Goal: Transaction & Acquisition: Purchase product/service

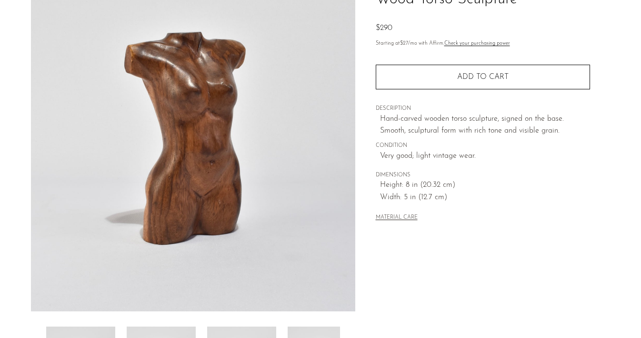
scroll to position [159, 0]
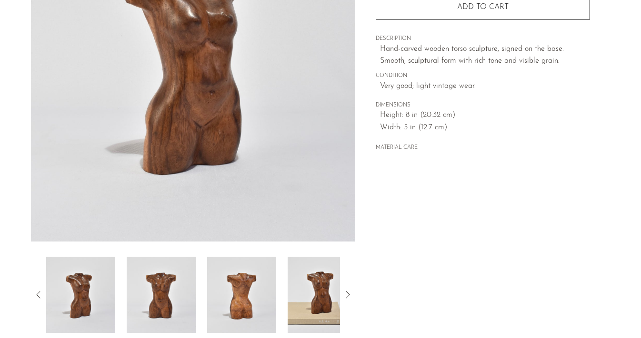
click at [147, 311] on img at bounding box center [161, 295] width 69 height 76
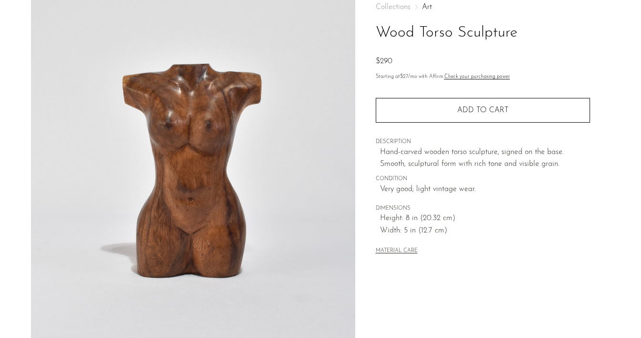
scroll to position [55, 0]
click at [386, 249] on button "MATERIAL CARE" at bounding box center [397, 252] width 42 height 7
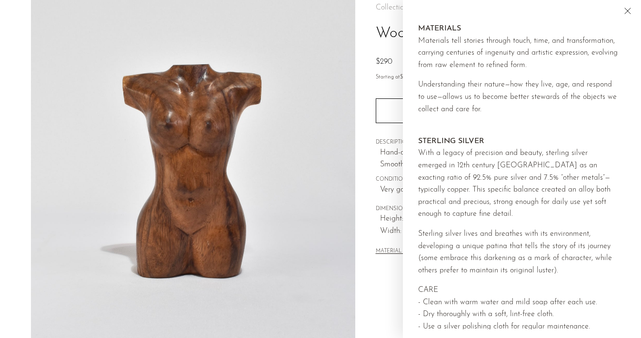
click at [627, 15] on icon "Close" at bounding box center [627, 10] width 11 height 11
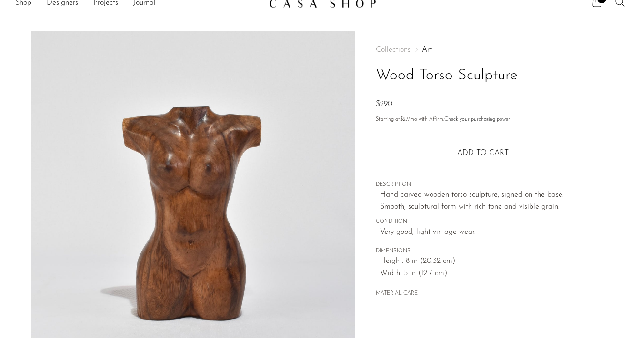
scroll to position [7, 0]
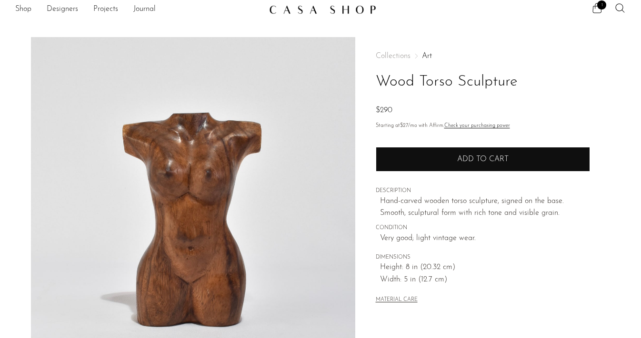
click at [473, 166] on button "Add to cart" at bounding box center [483, 159] width 214 height 25
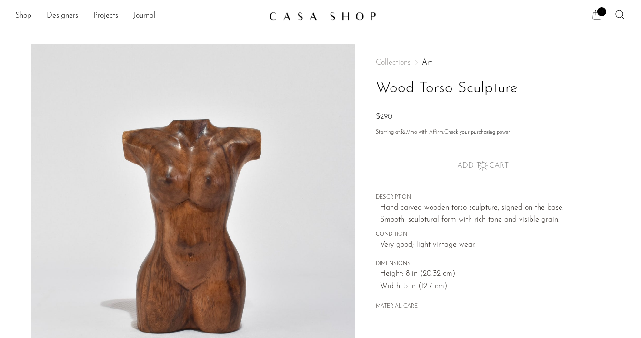
scroll to position [0, 0]
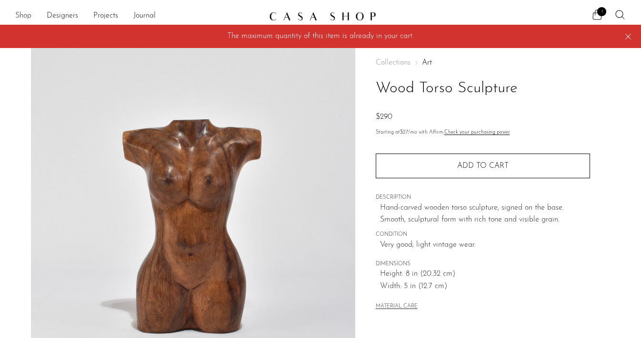
click at [27, 14] on link "Shop" at bounding box center [23, 16] width 16 height 12
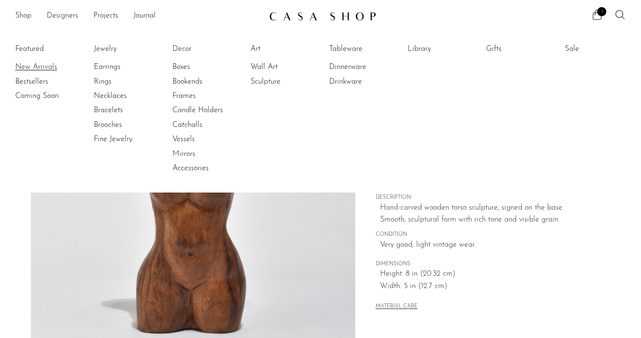
click at [57, 65] on link "New Arrivals" at bounding box center [50, 67] width 71 height 10
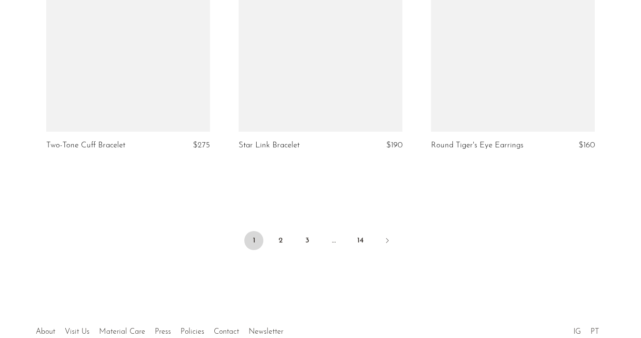
scroll to position [3215, 0]
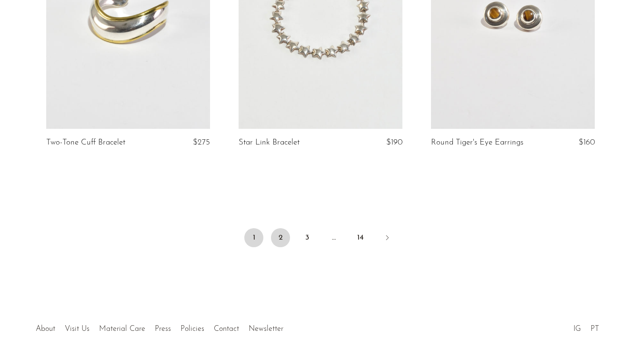
click at [281, 246] on link "2" at bounding box center [280, 238] width 19 height 19
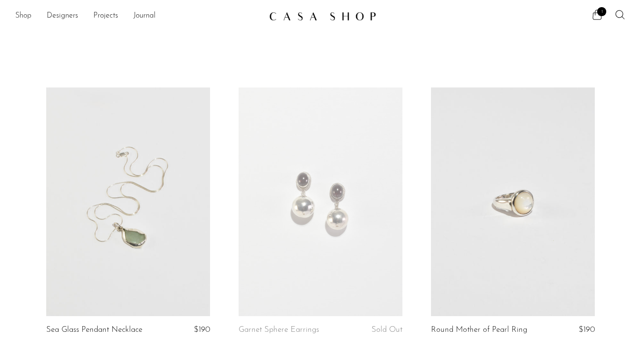
click at [22, 17] on link "Shop" at bounding box center [23, 16] width 16 height 12
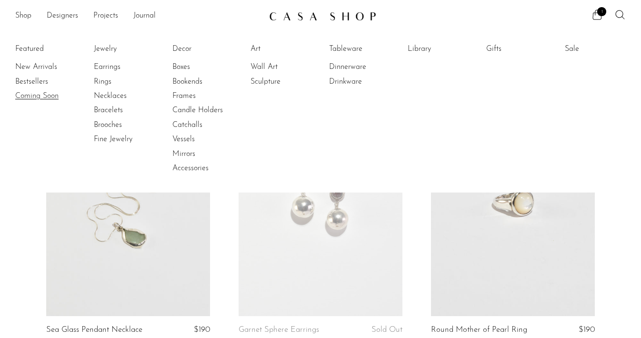
click at [25, 93] on link "Coming Soon" at bounding box center [50, 96] width 71 height 10
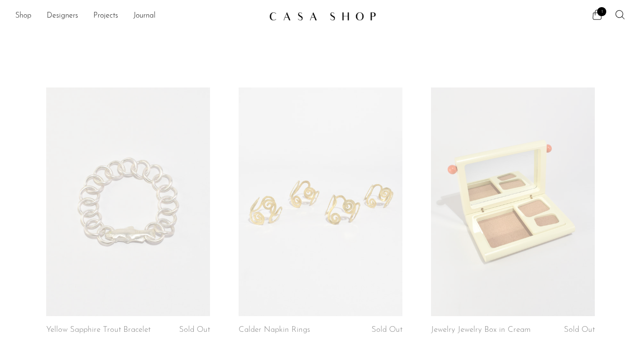
click at [29, 17] on link "Shop" at bounding box center [23, 16] width 16 height 12
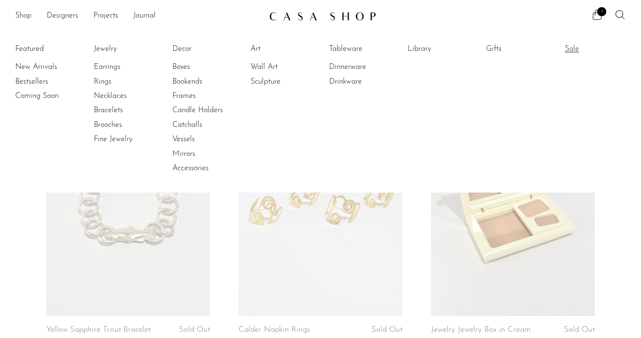
click at [580, 47] on link "Sale" at bounding box center [600, 49] width 71 height 10
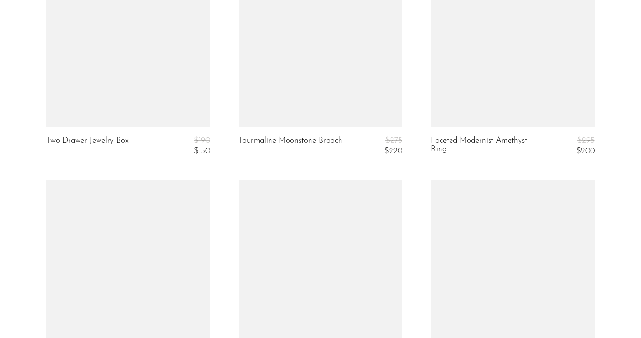
scroll to position [2966, 0]
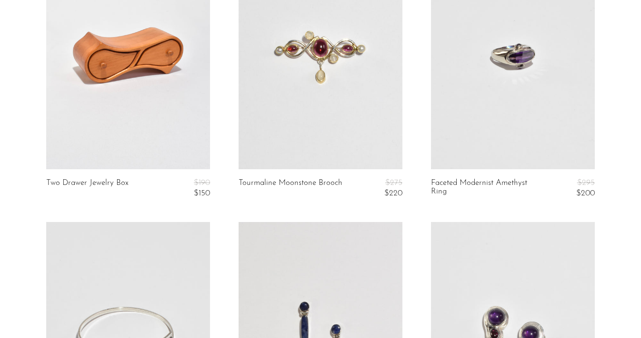
click at [508, 90] on link at bounding box center [513, 54] width 164 height 229
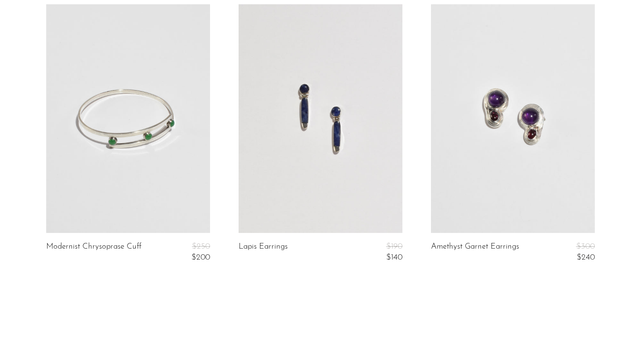
scroll to position [3186, 0]
click at [75, 191] on link at bounding box center [128, 117] width 164 height 229
click at [174, 142] on link at bounding box center [128, 117] width 164 height 229
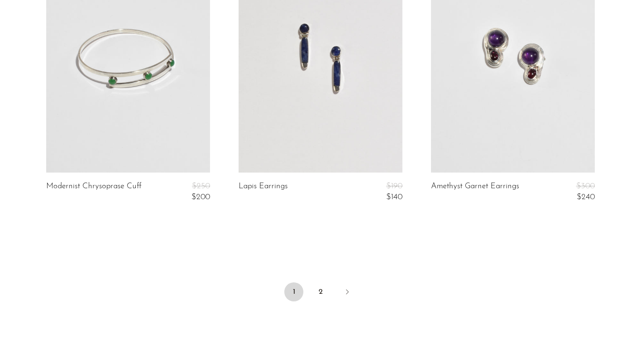
scroll to position [3255, 0]
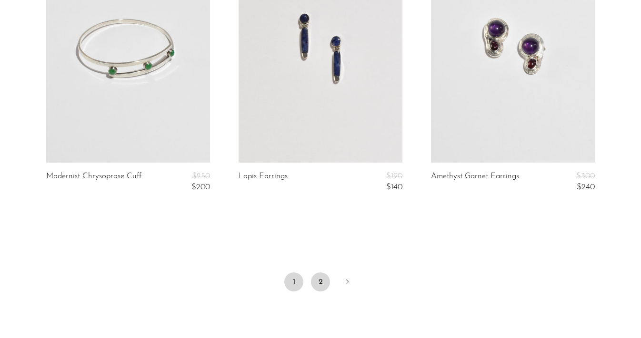
click at [326, 278] on link "2" at bounding box center [320, 282] width 19 height 19
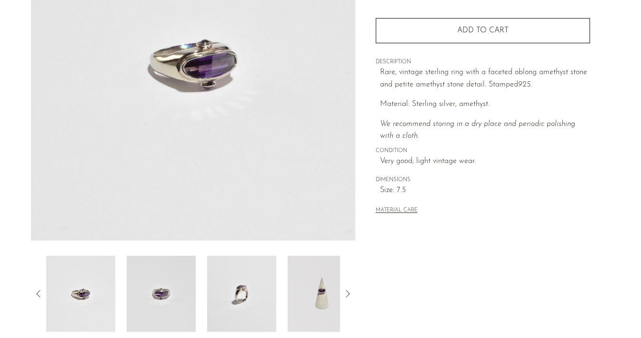
scroll to position [170, 0]
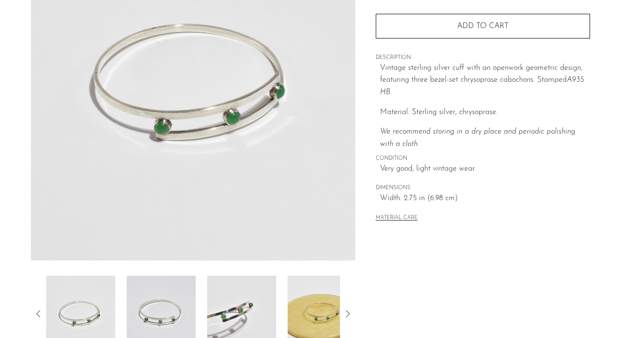
scroll to position [146, 0]
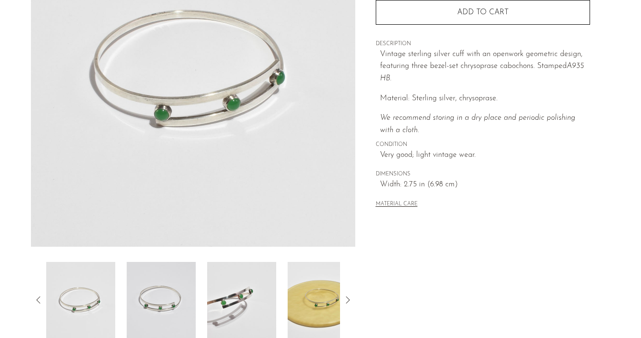
scroll to position [178, 0]
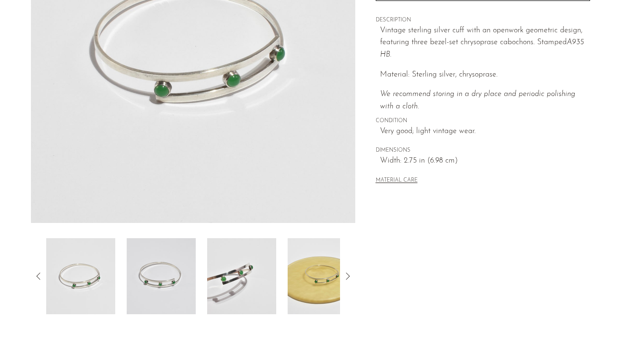
click at [350, 278] on icon at bounding box center [347, 276] width 11 height 11
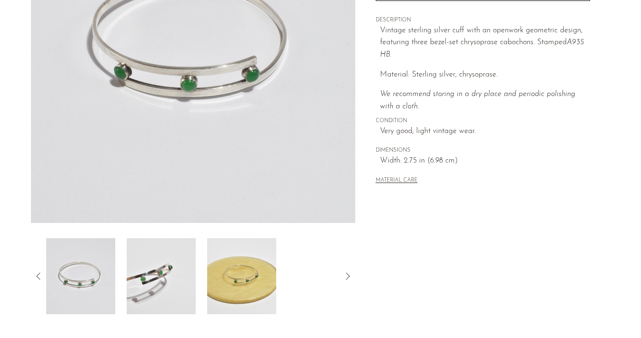
click at [218, 276] on img at bounding box center [241, 277] width 69 height 76
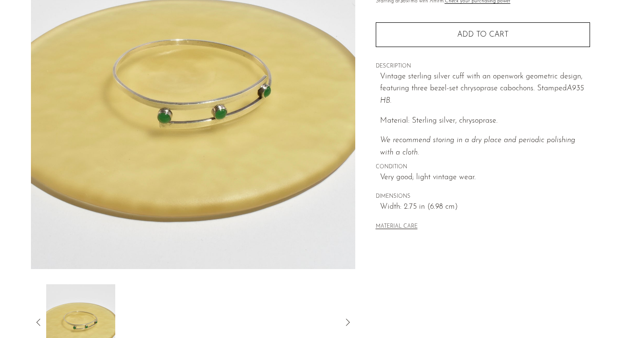
scroll to position [141, 0]
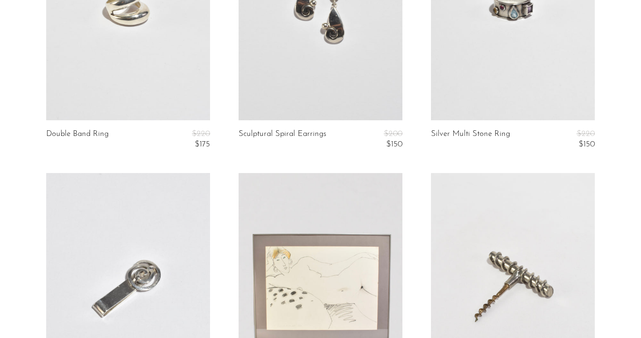
scroll to position [181, 0]
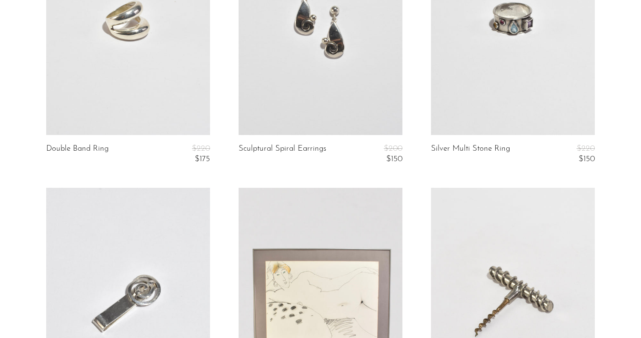
click at [319, 61] on link at bounding box center [321, 20] width 164 height 229
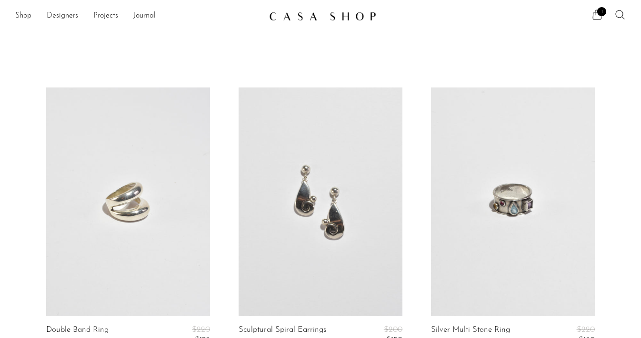
scroll to position [0, 0]
click at [26, 19] on link "Shop" at bounding box center [23, 16] width 16 height 12
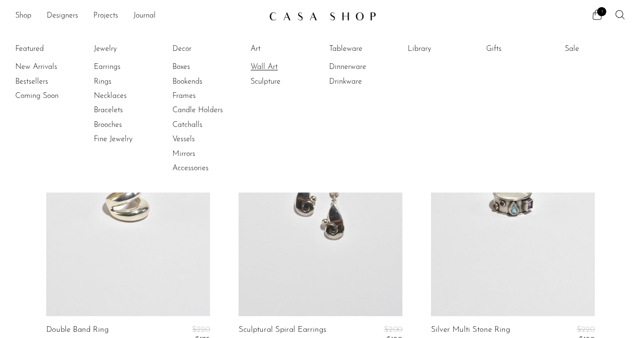
click at [275, 65] on link "Wall Art" at bounding box center [285, 67] width 71 height 10
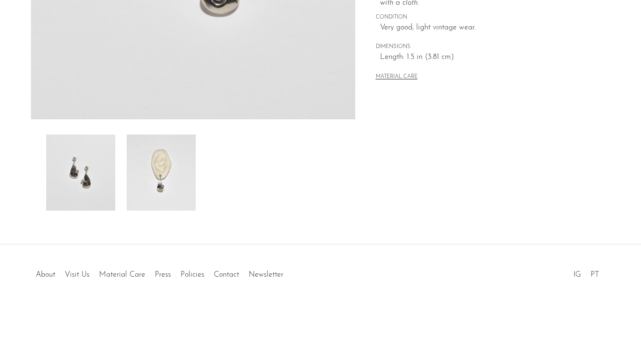
scroll to position [281, 0]
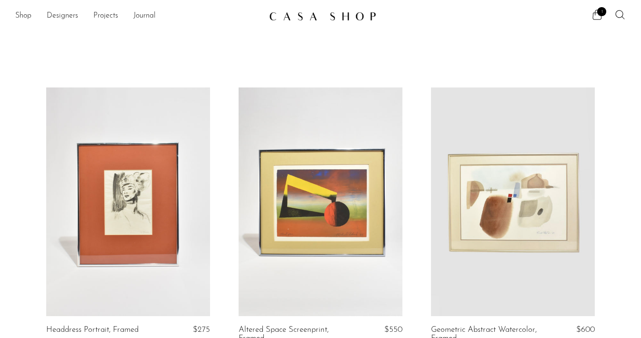
click at [22, 16] on link "Shop" at bounding box center [23, 16] width 16 height 12
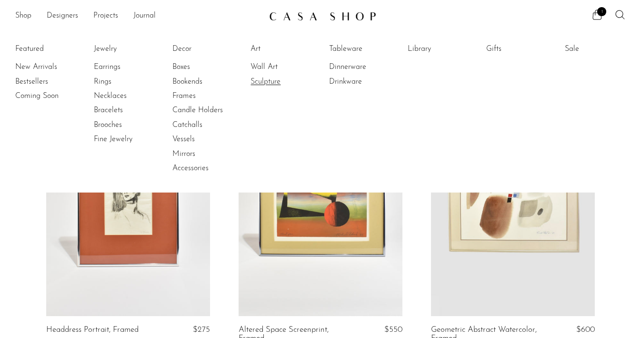
click at [269, 82] on link "Sculpture" at bounding box center [285, 82] width 71 height 10
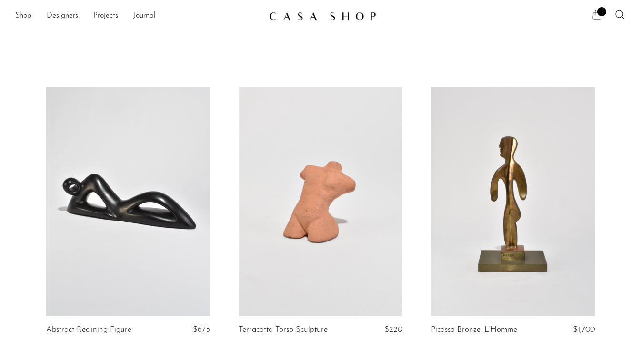
click at [601, 13] on span "1" at bounding box center [601, 11] width 9 height 9
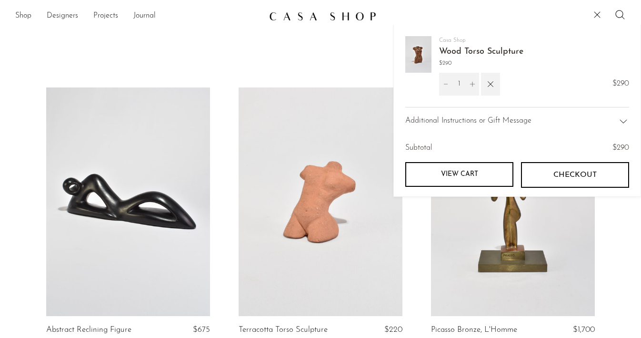
click at [562, 173] on span "Checkout" at bounding box center [574, 175] width 43 height 9
